Goal: Transaction & Acquisition: Purchase product/service

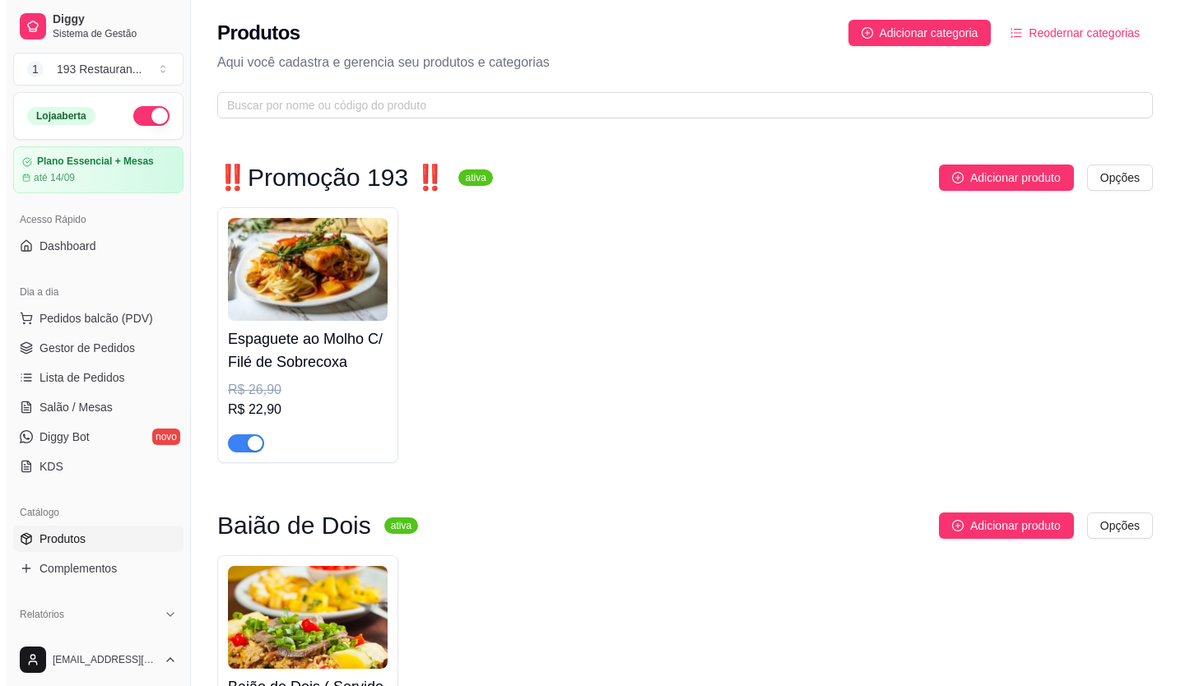
scroll to position [9197, 0]
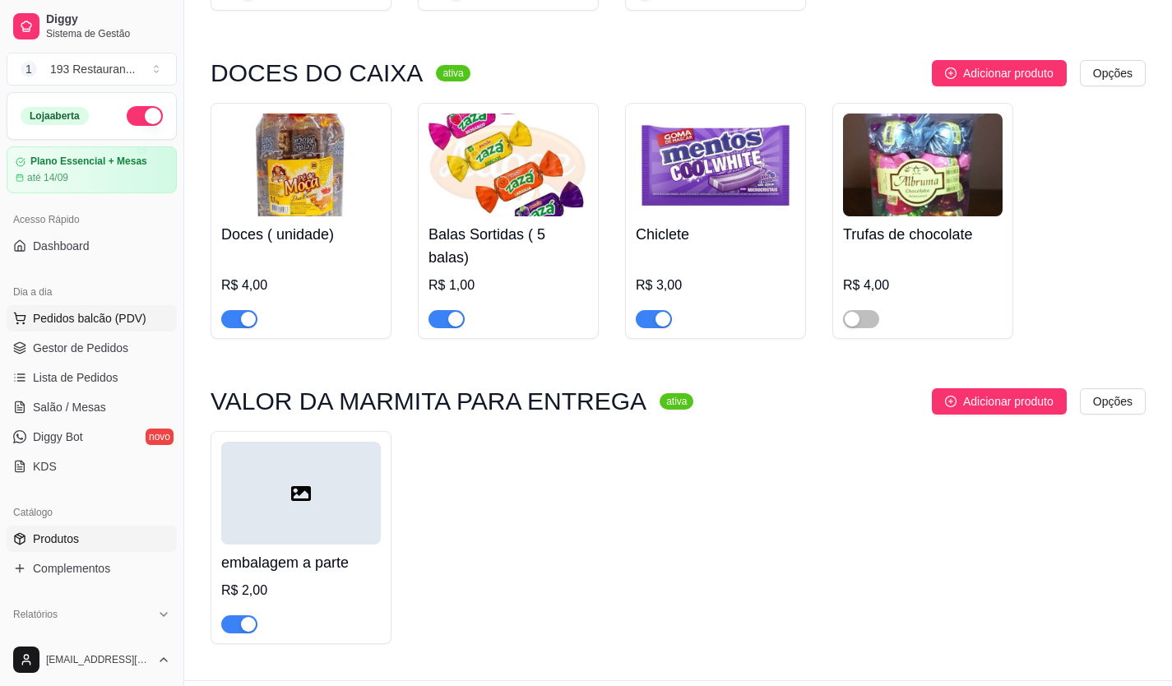
click at [140, 311] on span "Pedidos balcão (PDV)" at bounding box center [90, 318] width 114 height 16
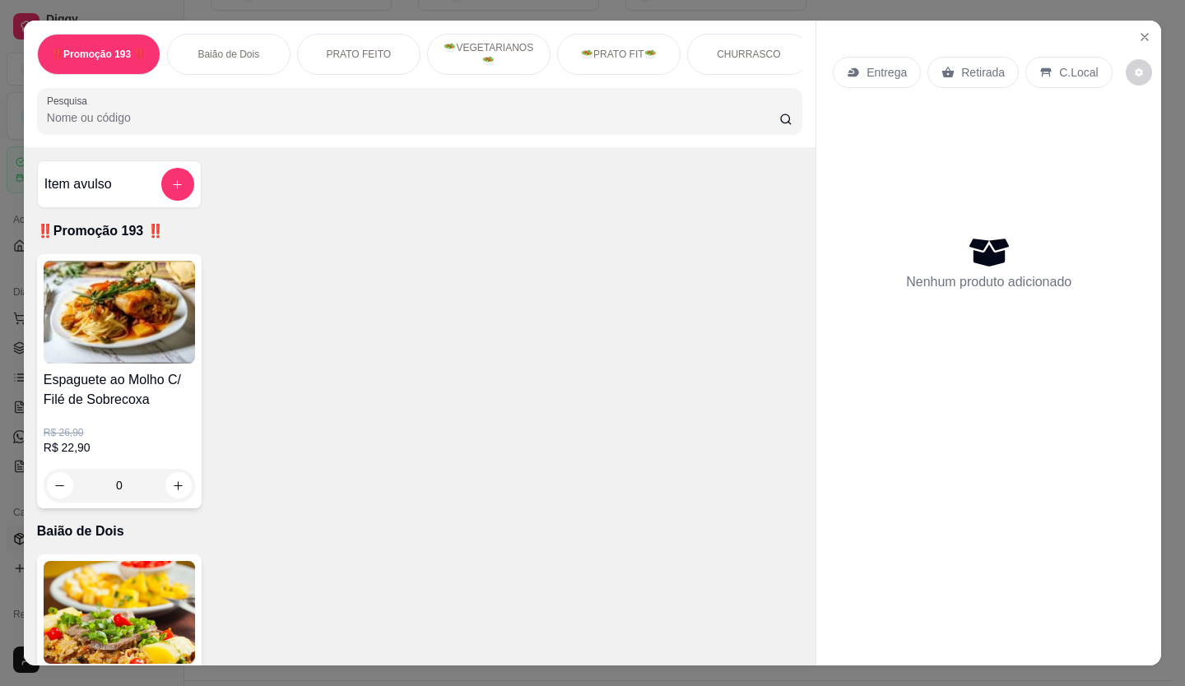
drag, startPoint x: 985, startPoint y: 64, endPoint x: 888, endPoint y: 151, distance: 130.5
click at [985, 65] on p "Retirada" at bounding box center [983, 72] width 44 height 16
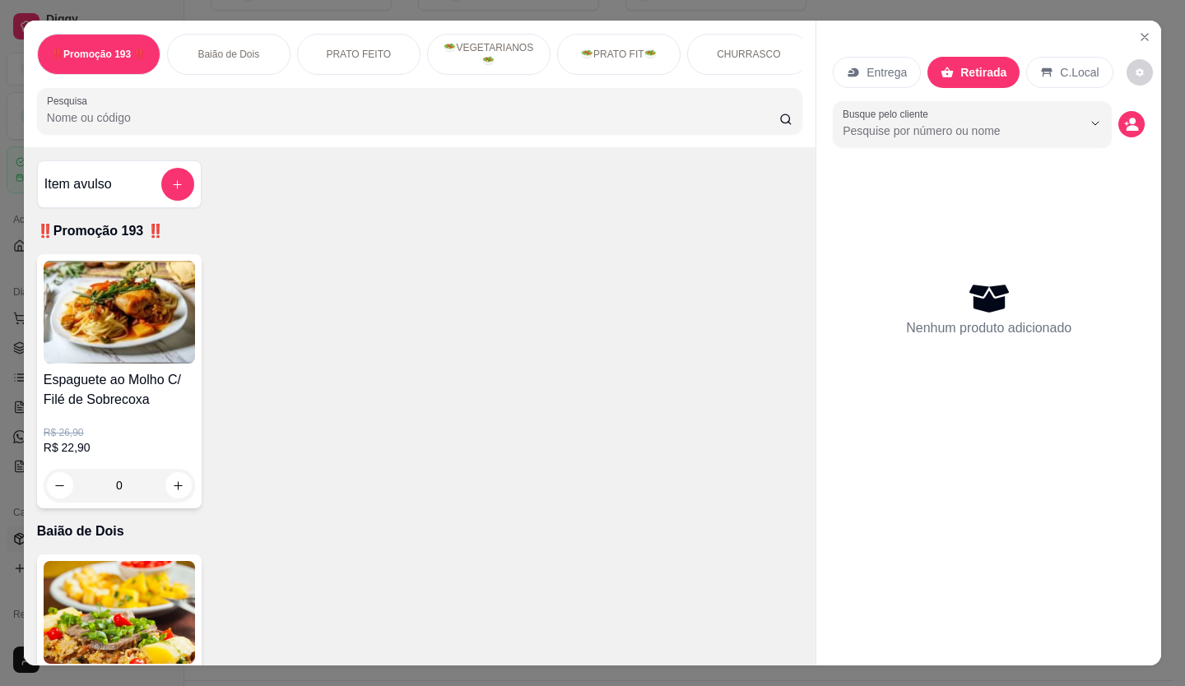
click at [878, 64] on p "Entrega" at bounding box center [886, 72] width 40 height 16
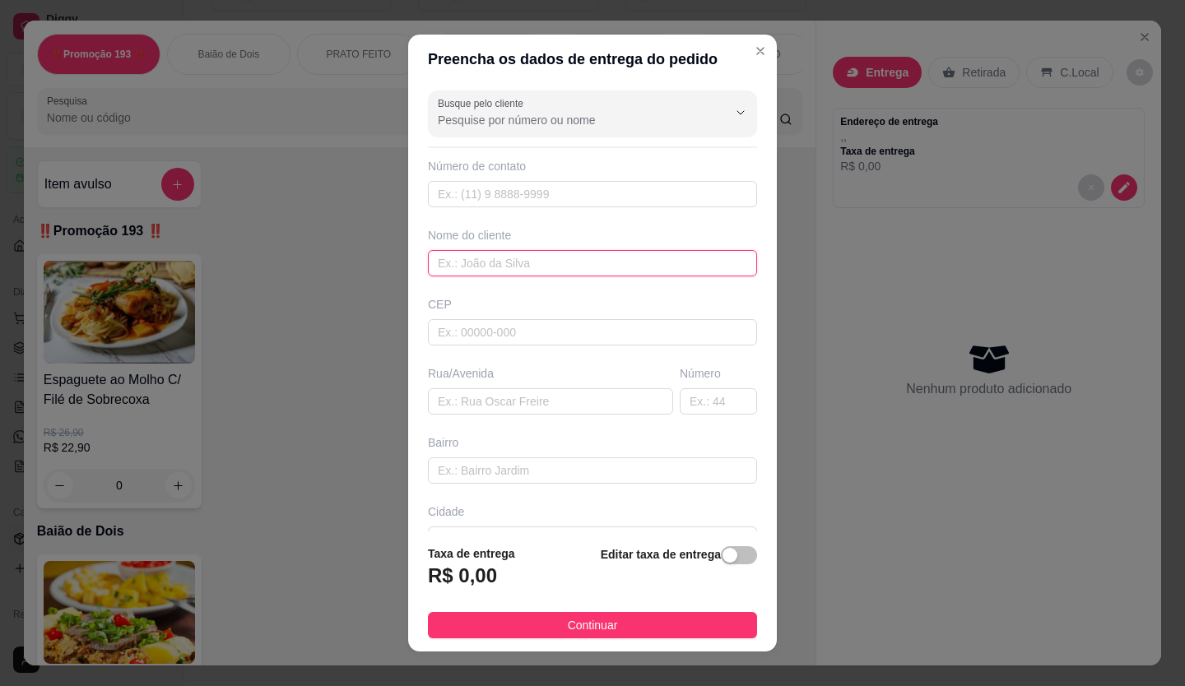
click at [542, 265] on input "text" at bounding box center [592, 263] width 329 height 26
type input "cleoniza"
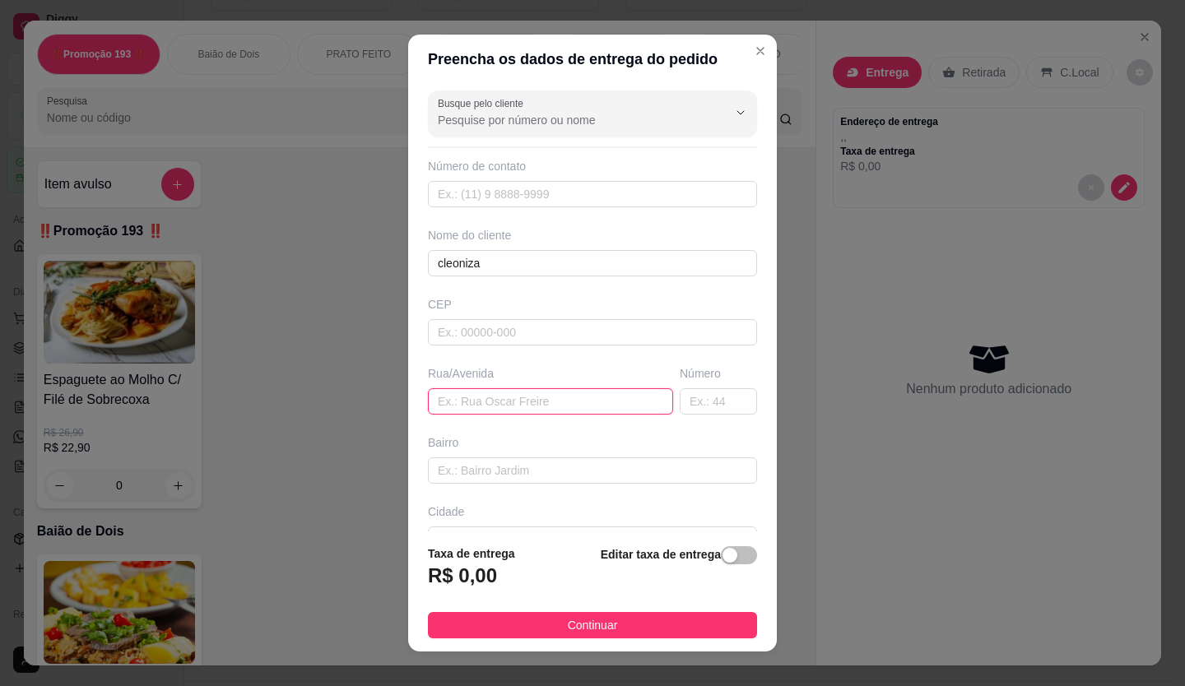
click at [531, 399] on input "text" at bounding box center [550, 401] width 245 height 26
type input "santo antonio"
click at [688, 401] on input "text" at bounding box center [718, 401] width 77 height 26
type input "885"
click at [729, 553] on span "button" at bounding box center [739, 555] width 36 height 18
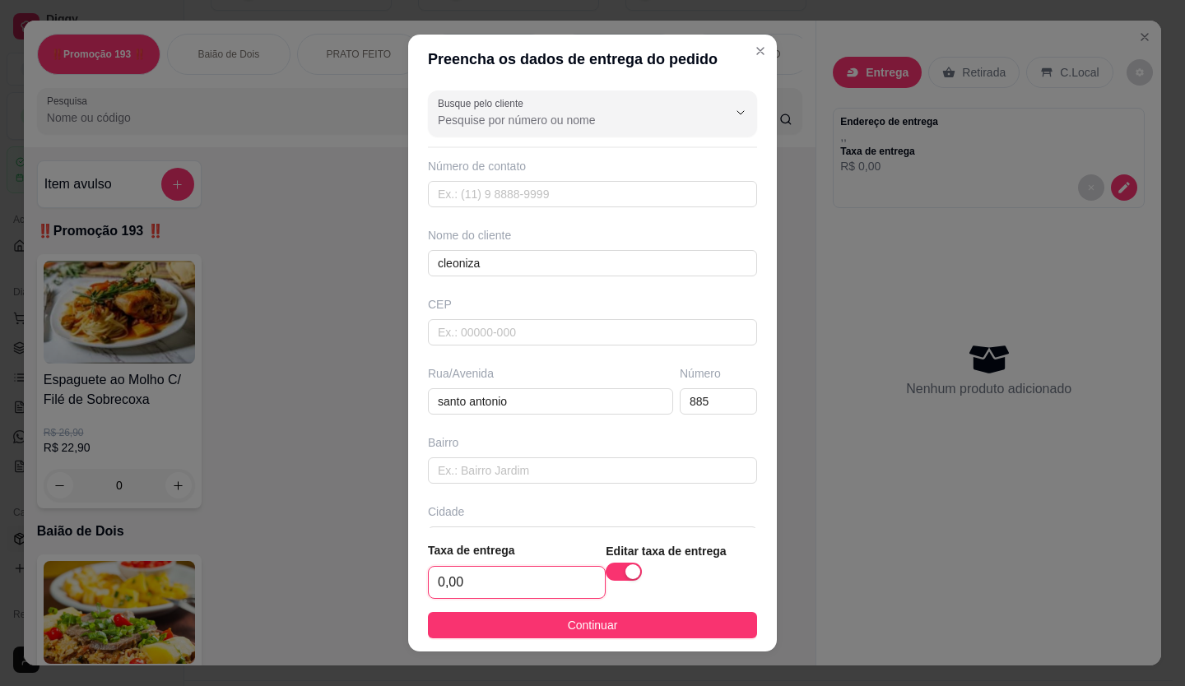
click at [501, 582] on input "0,00" at bounding box center [517, 582] width 176 height 31
type input "2,50"
click at [499, 639] on footer "Taxa de entrega 2,50 Editar taxa de entrega Continuar" at bounding box center [592, 589] width 369 height 123
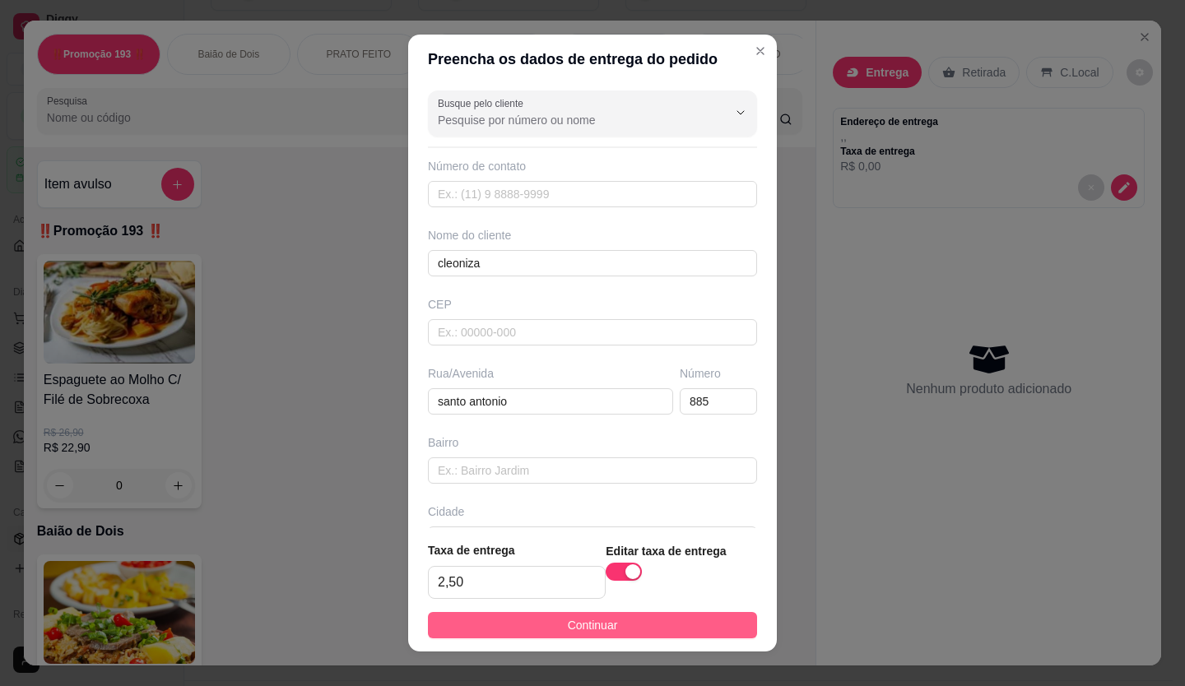
click at [516, 628] on button "Continuar" at bounding box center [592, 625] width 329 height 26
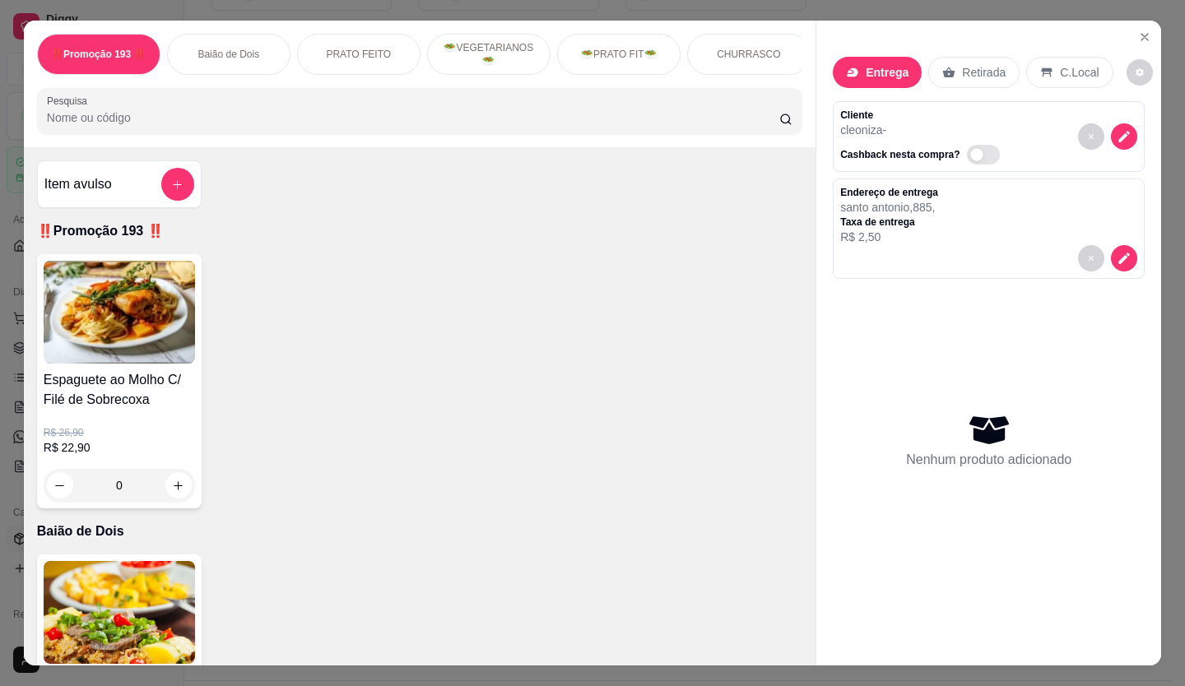
scroll to position [411, 0]
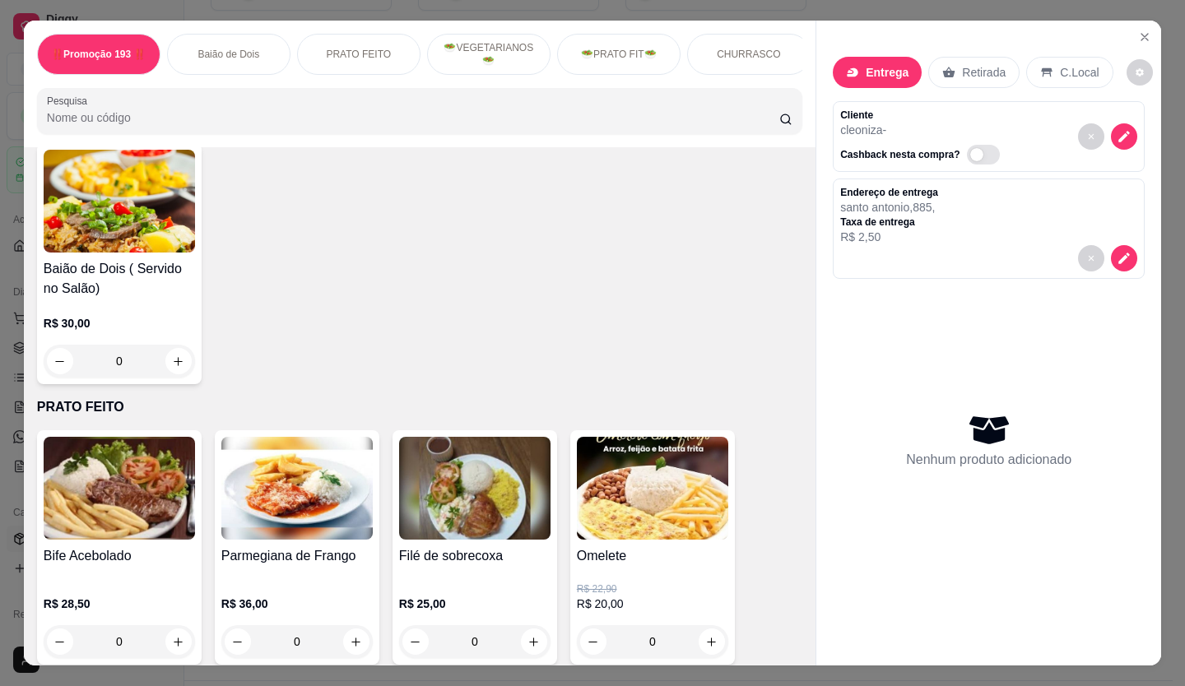
click at [183, 362] on div "0" at bounding box center [119, 361] width 151 height 33
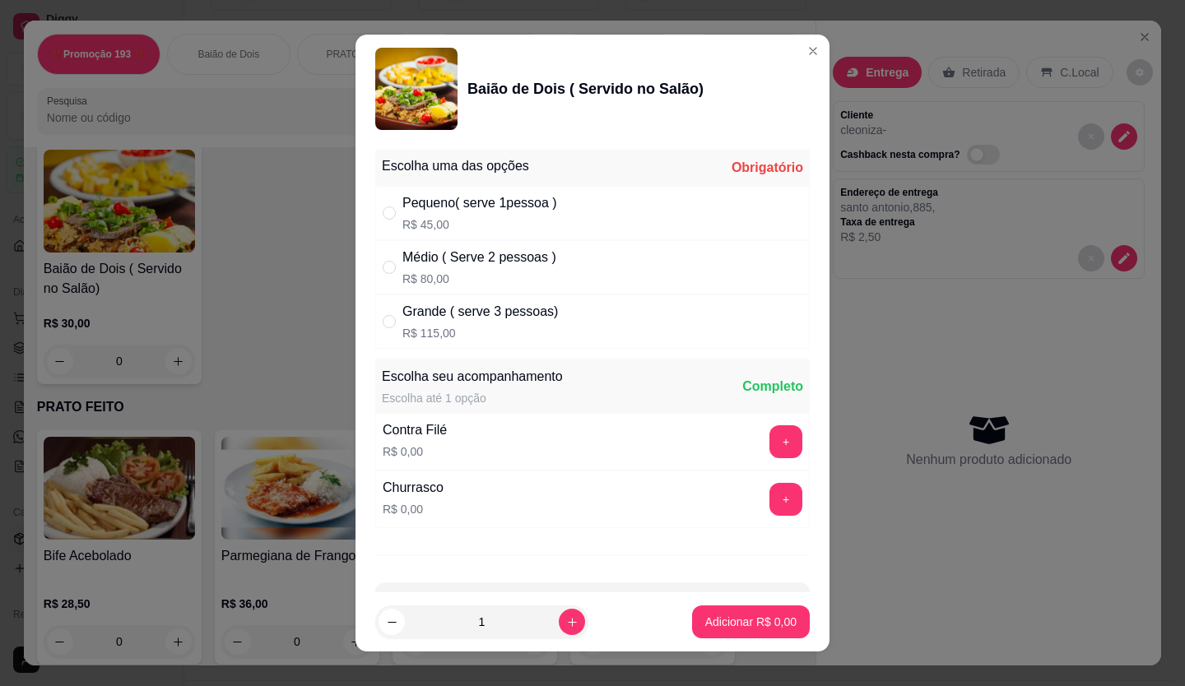
click at [562, 267] on div "Médio ( Serve 2 pessoas ) R$ 80,00" at bounding box center [592, 267] width 434 height 54
radio input "true"
click at [700, 618] on p "Adicionar R$ 80,00" at bounding box center [747, 623] width 95 height 16
type input "1"
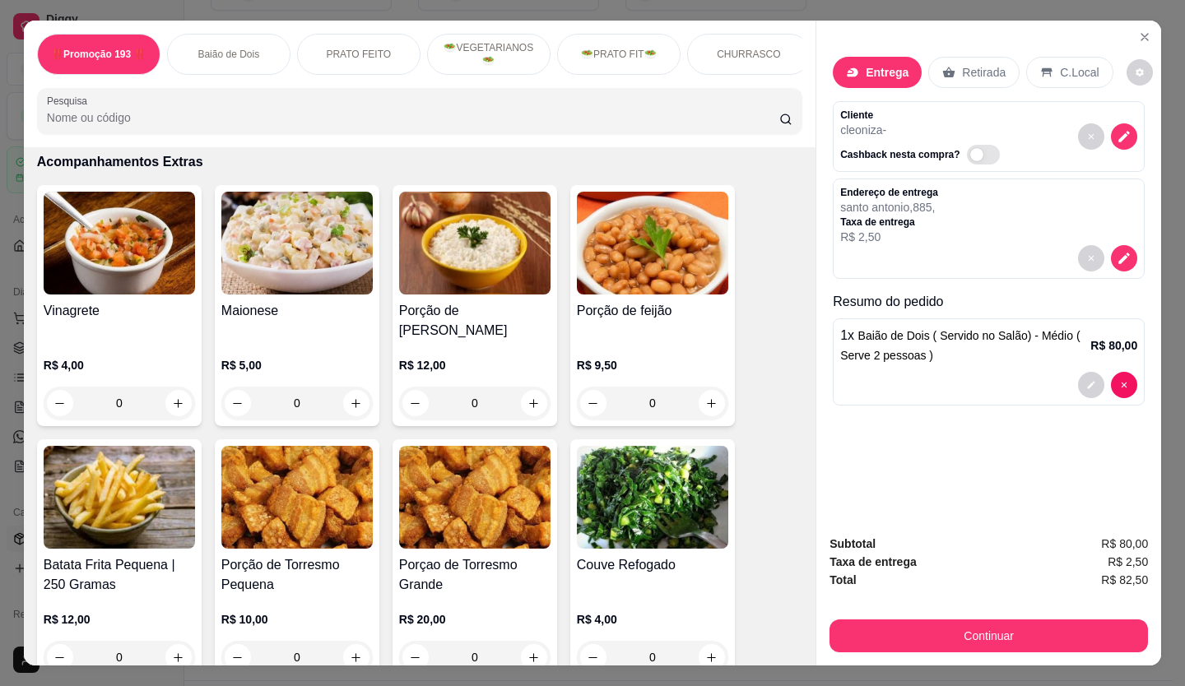
scroll to position [2469, 0]
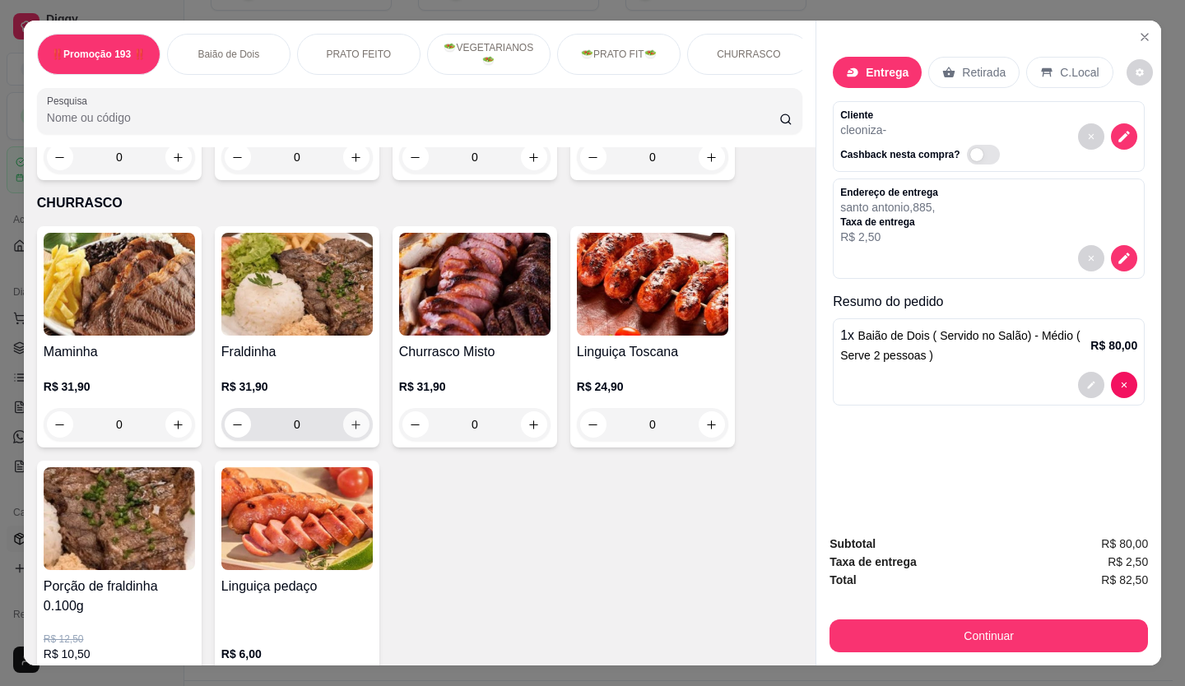
click at [355, 419] on icon "increase-product-quantity" at bounding box center [356, 425] width 12 height 12
type input "1"
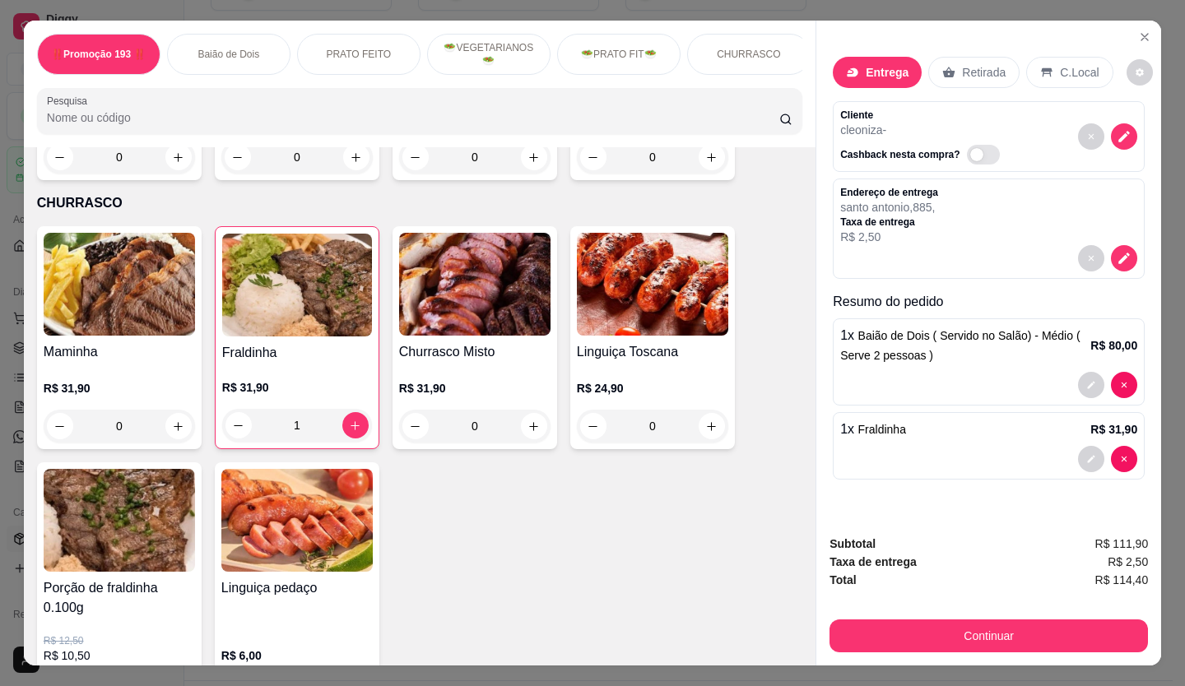
scroll to position [2798, 0]
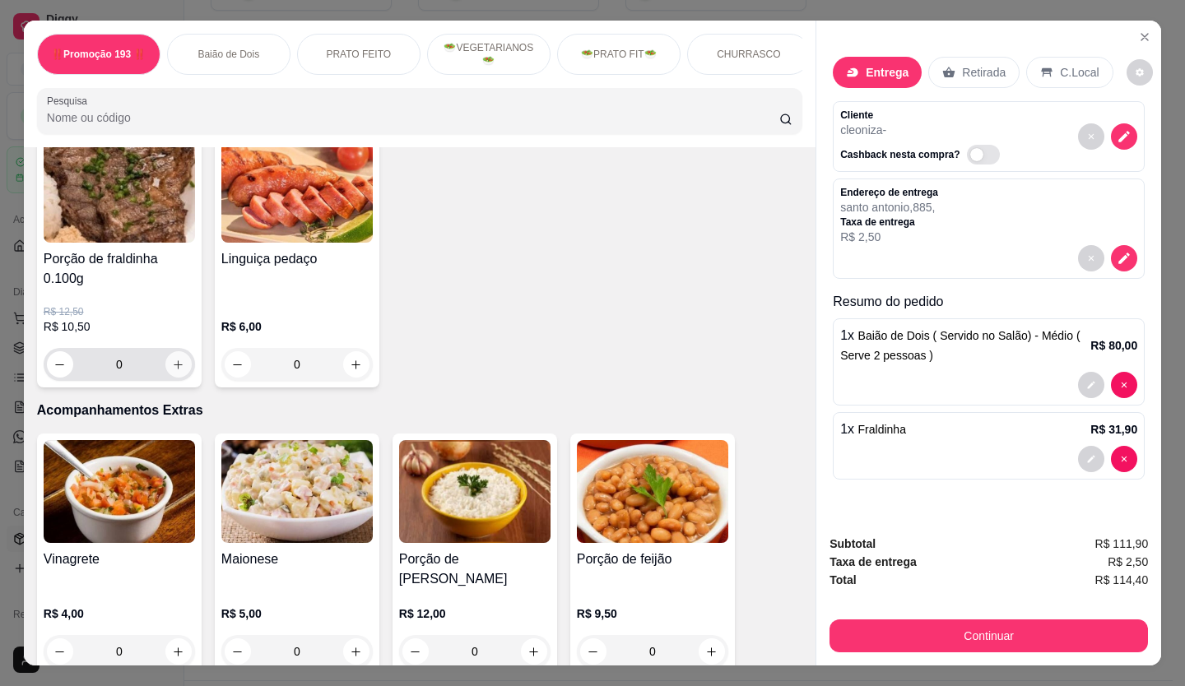
click at [179, 355] on button "increase-product-quantity" at bounding box center [178, 364] width 26 height 26
type input "1"
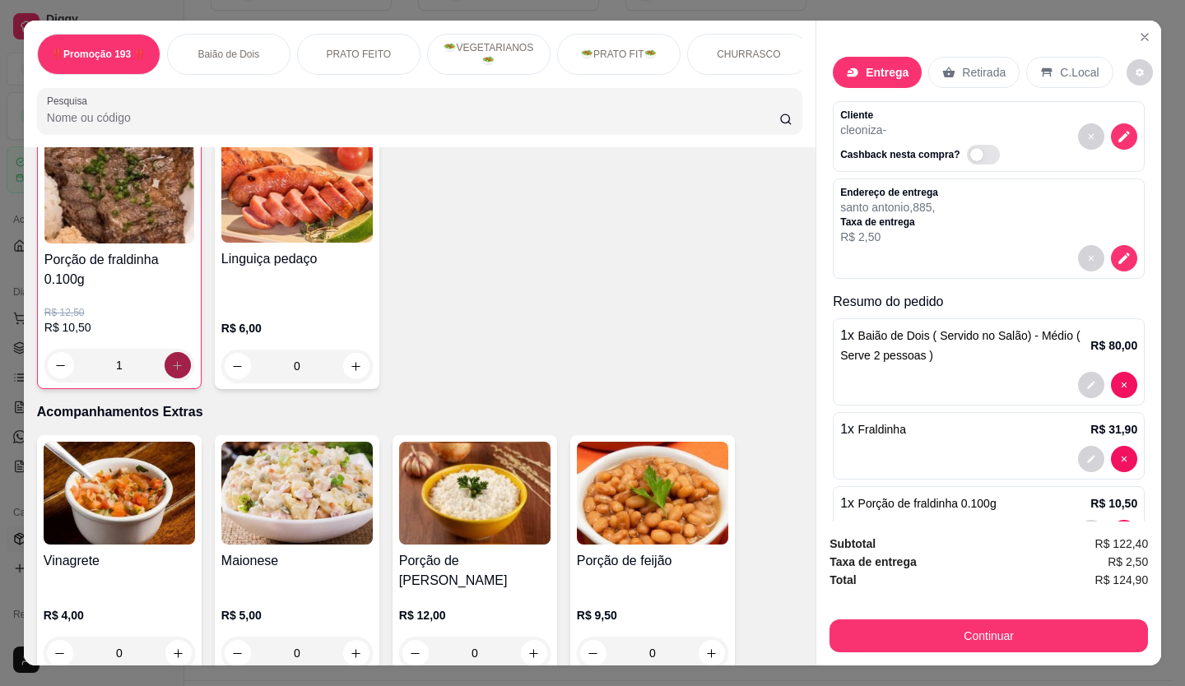
scroll to position [2799, 0]
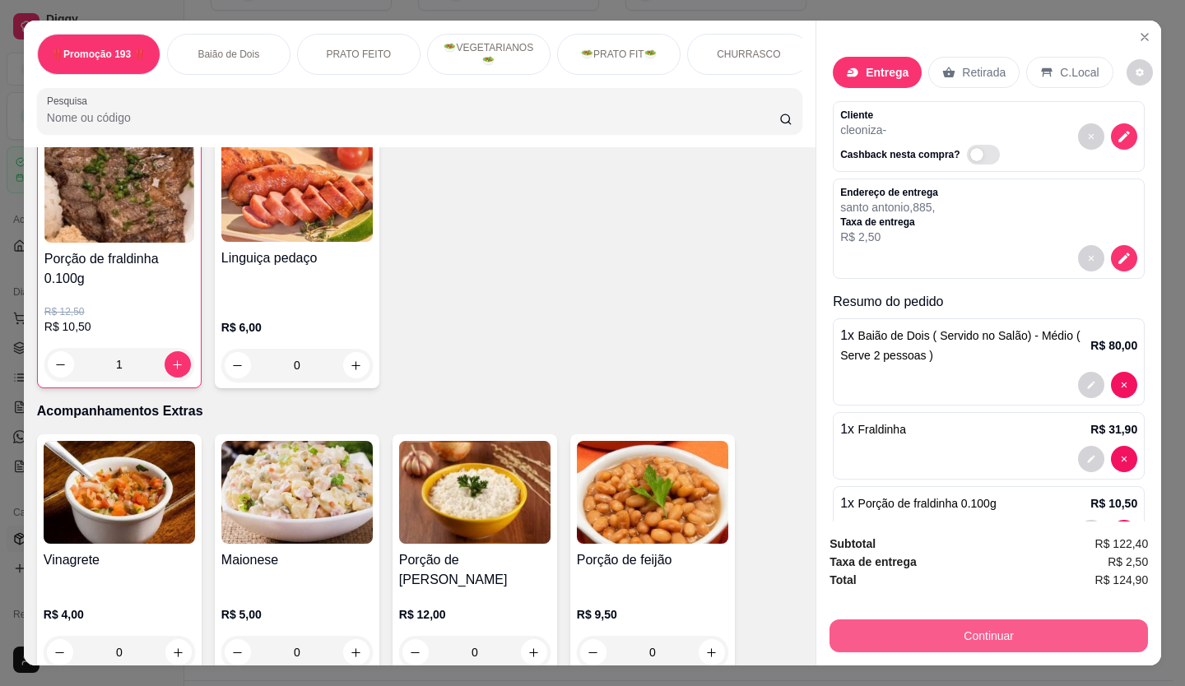
click at [913, 636] on button "Continuar" at bounding box center [988, 636] width 318 height 33
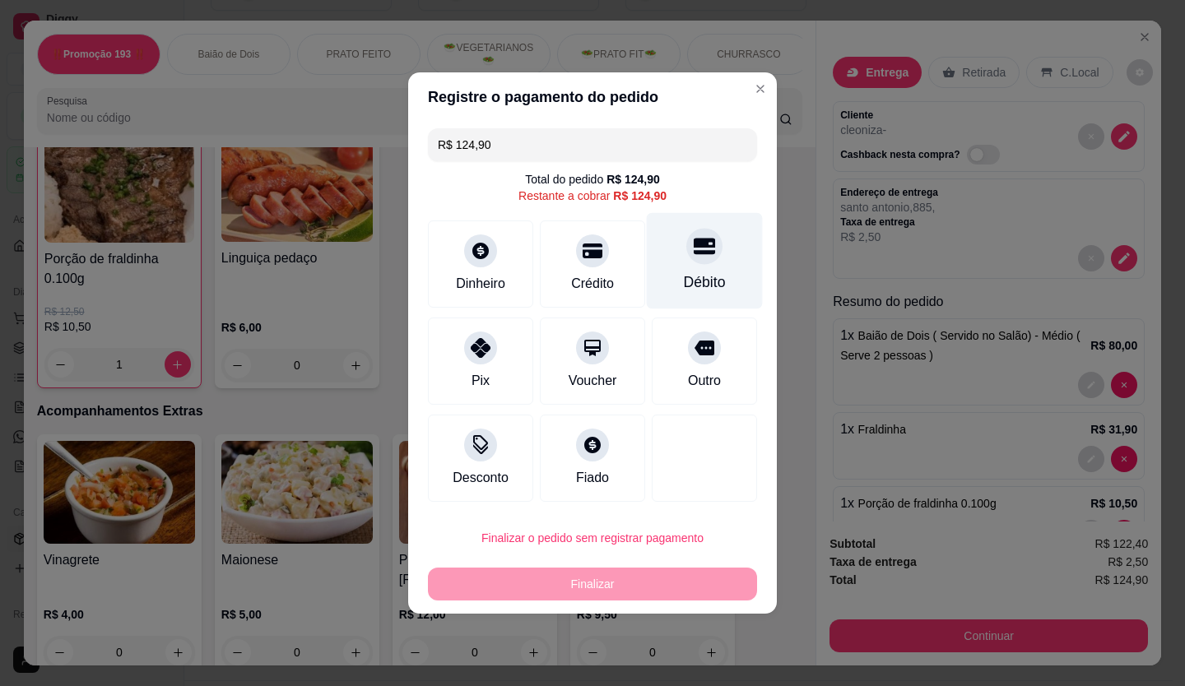
click at [706, 244] on div at bounding box center [704, 246] width 36 height 36
type input "R$ 0,00"
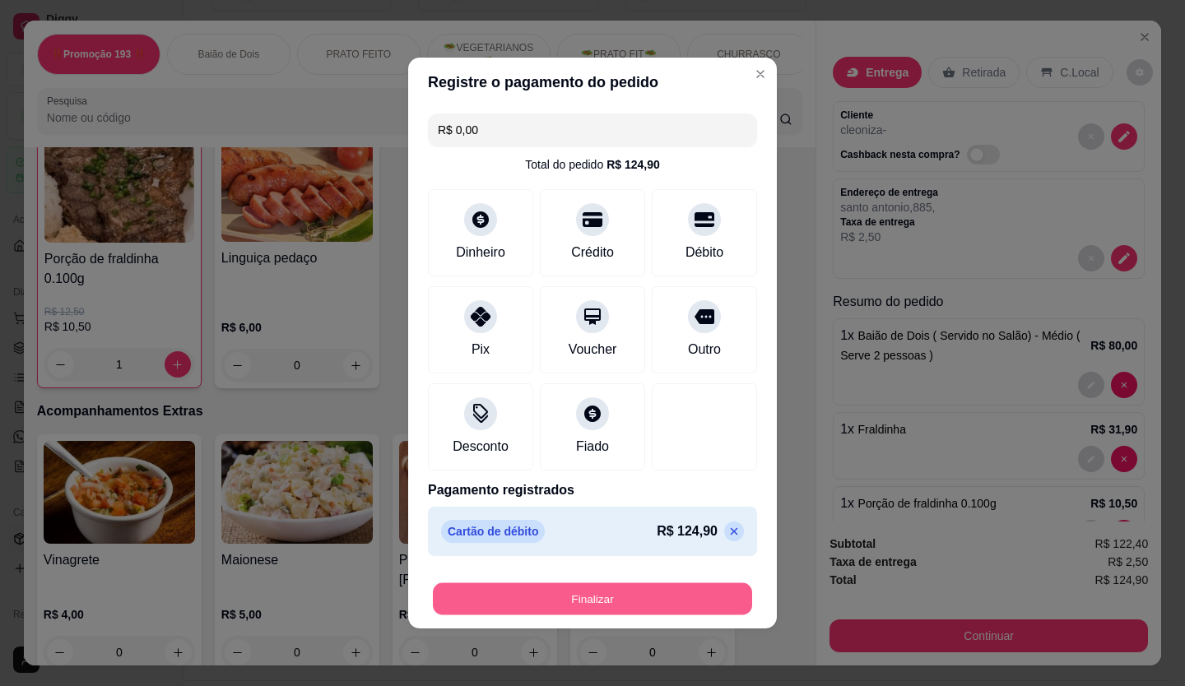
click at [629, 612] on button "Finalizar" at bounding box center [592, 599] width 319 height 32
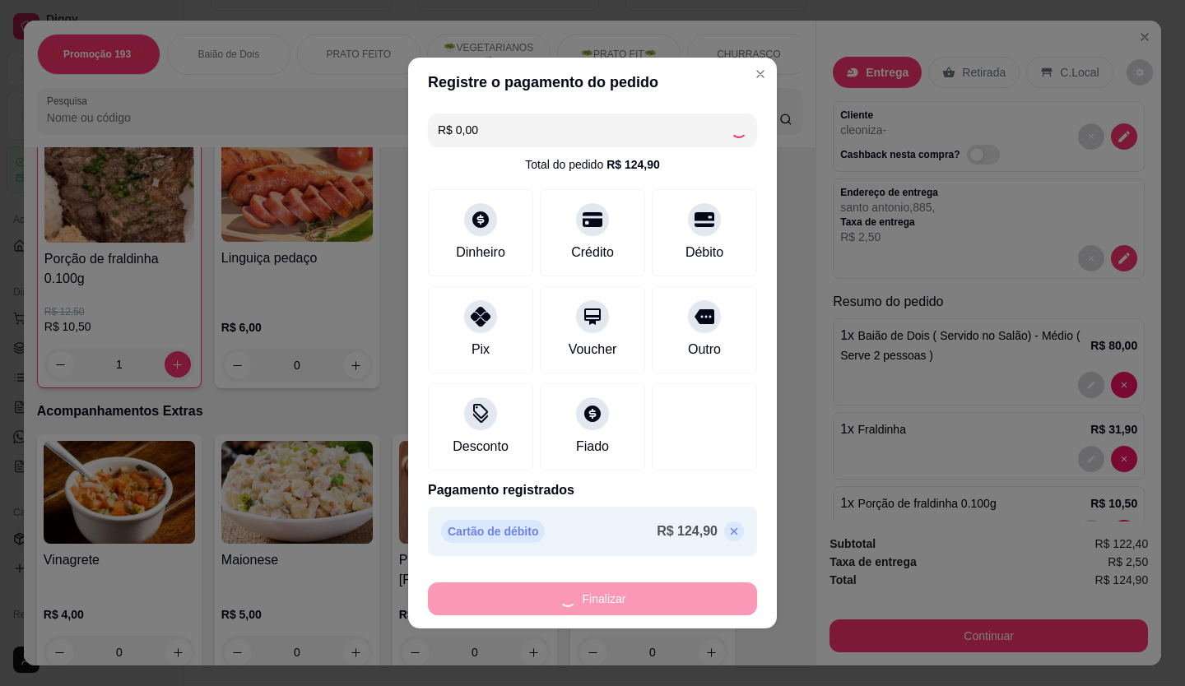
type input "0"
type input "-R$ 124,90"
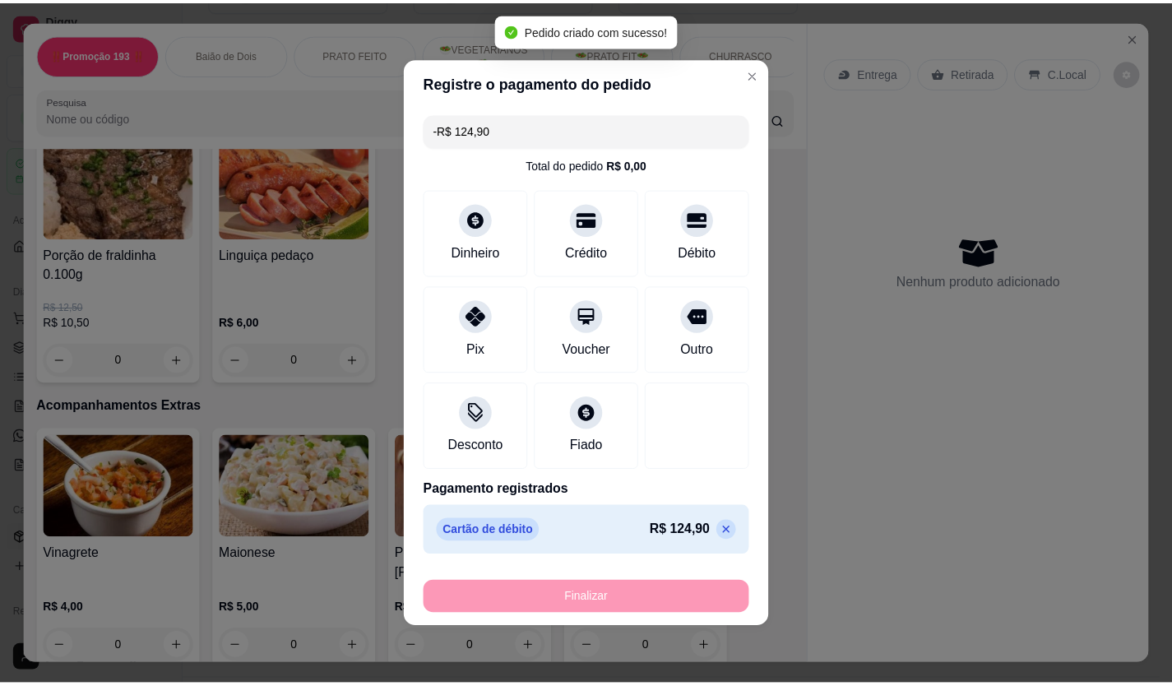
scroll to position [2795, 0]
